Goal: Find specific page/section

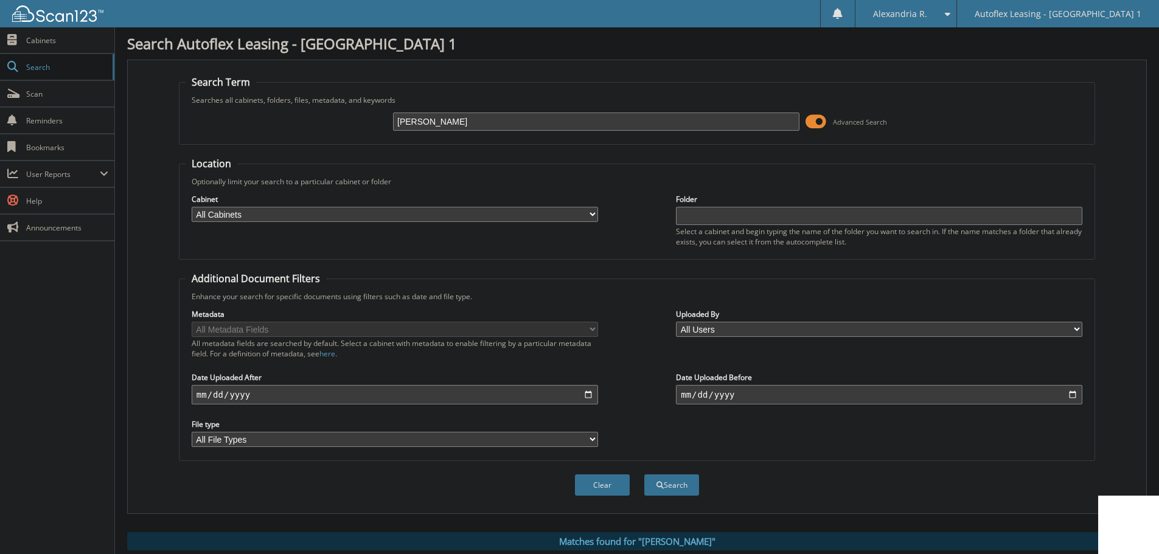
click at [293, 127] on div "[PERSON_NAME] Advanced Search" at bounding box center [637, 121] width 903 height 33
paste input "[PERSON_NAME]"
type input "[PERSON_NAME]"
click at [644, 474] on button "Search" at bounding box center [671, 484] width 55 height 21
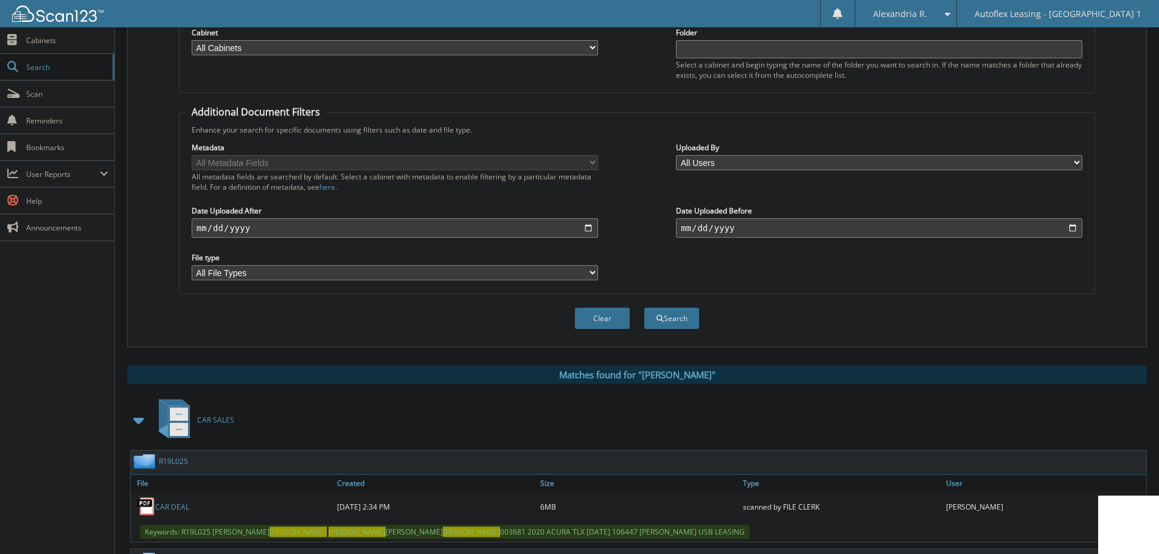
scroll to position [341, 0]
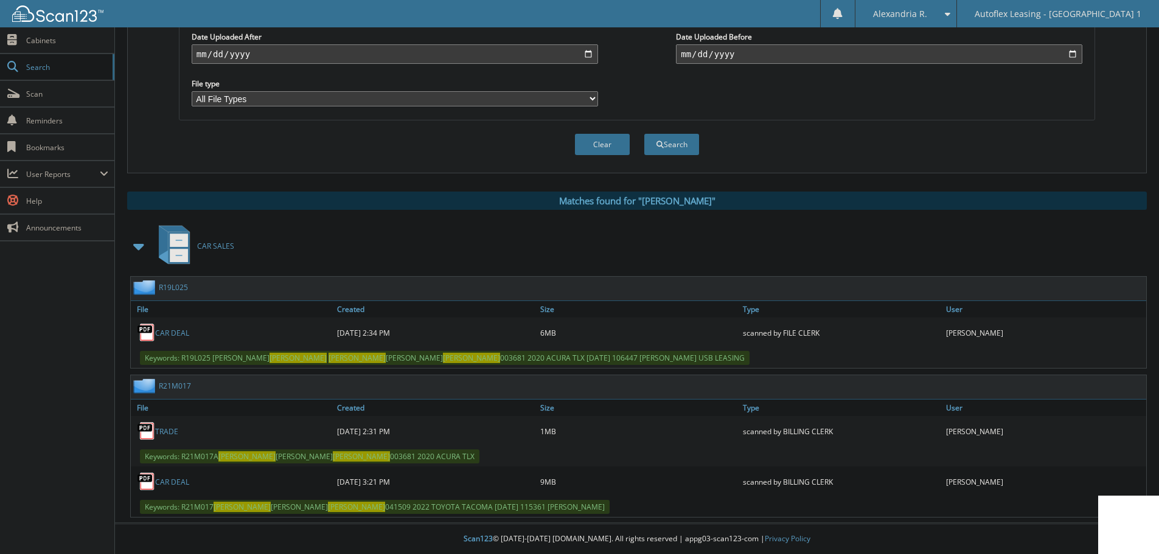
click at [165, 483] on link "CAR DEAL" at bounding box center [172, 482] width 34 height 10
